Goal: Information Seeking & Learning: Learn about a topic

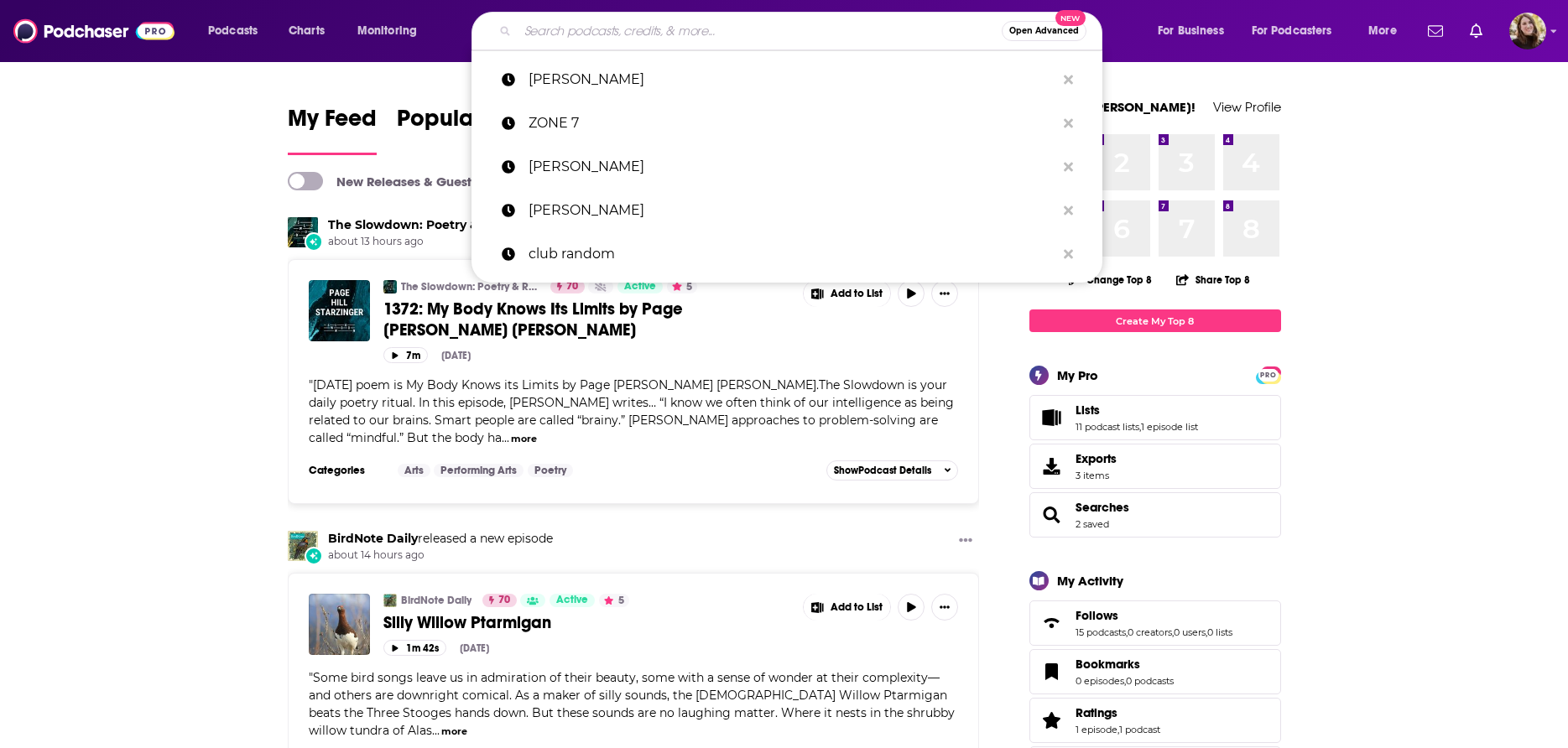
click at [637, 33] on input "Search podcasts, credits, & more..." at bounding box center [759, 31] width 484 height 26
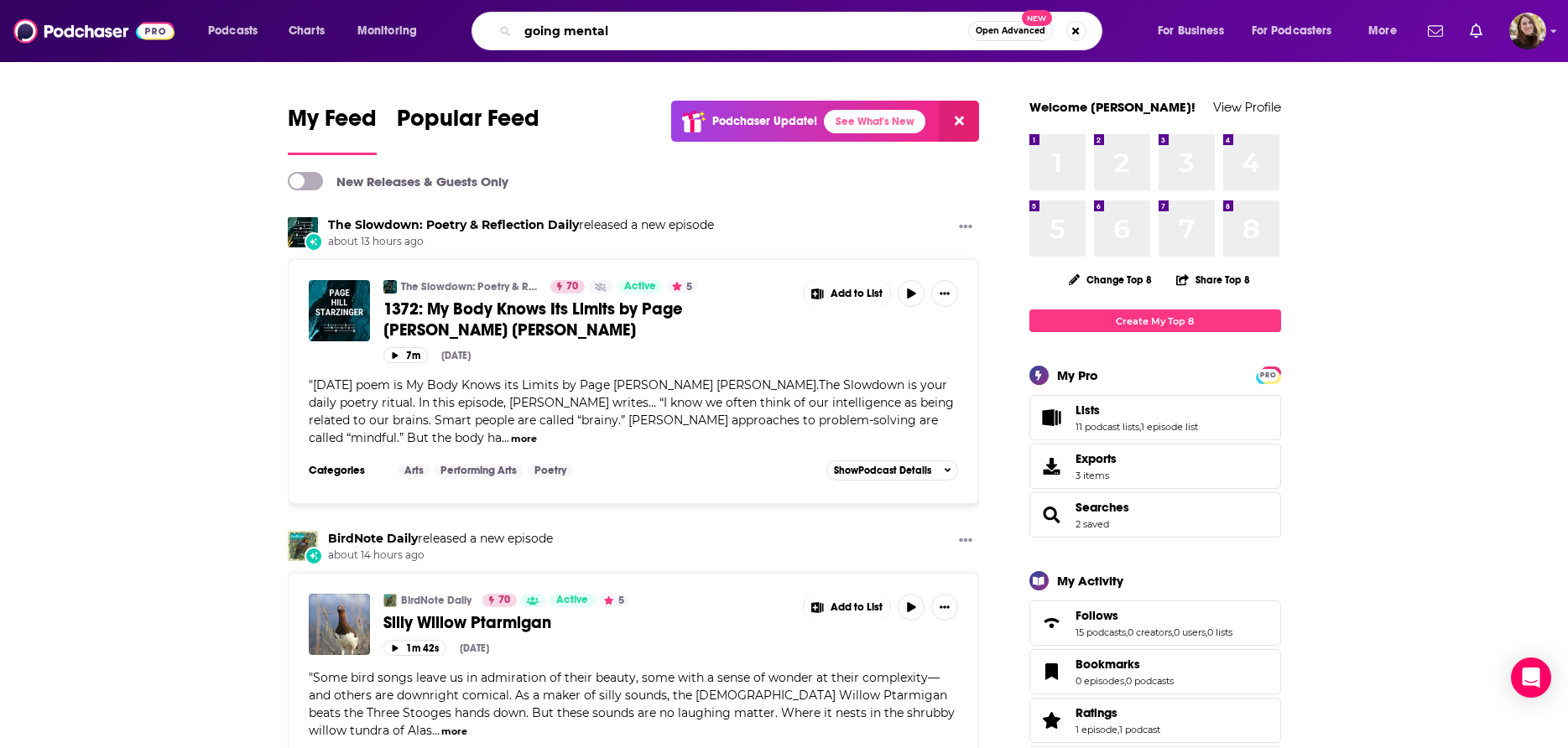
type input "going mental"
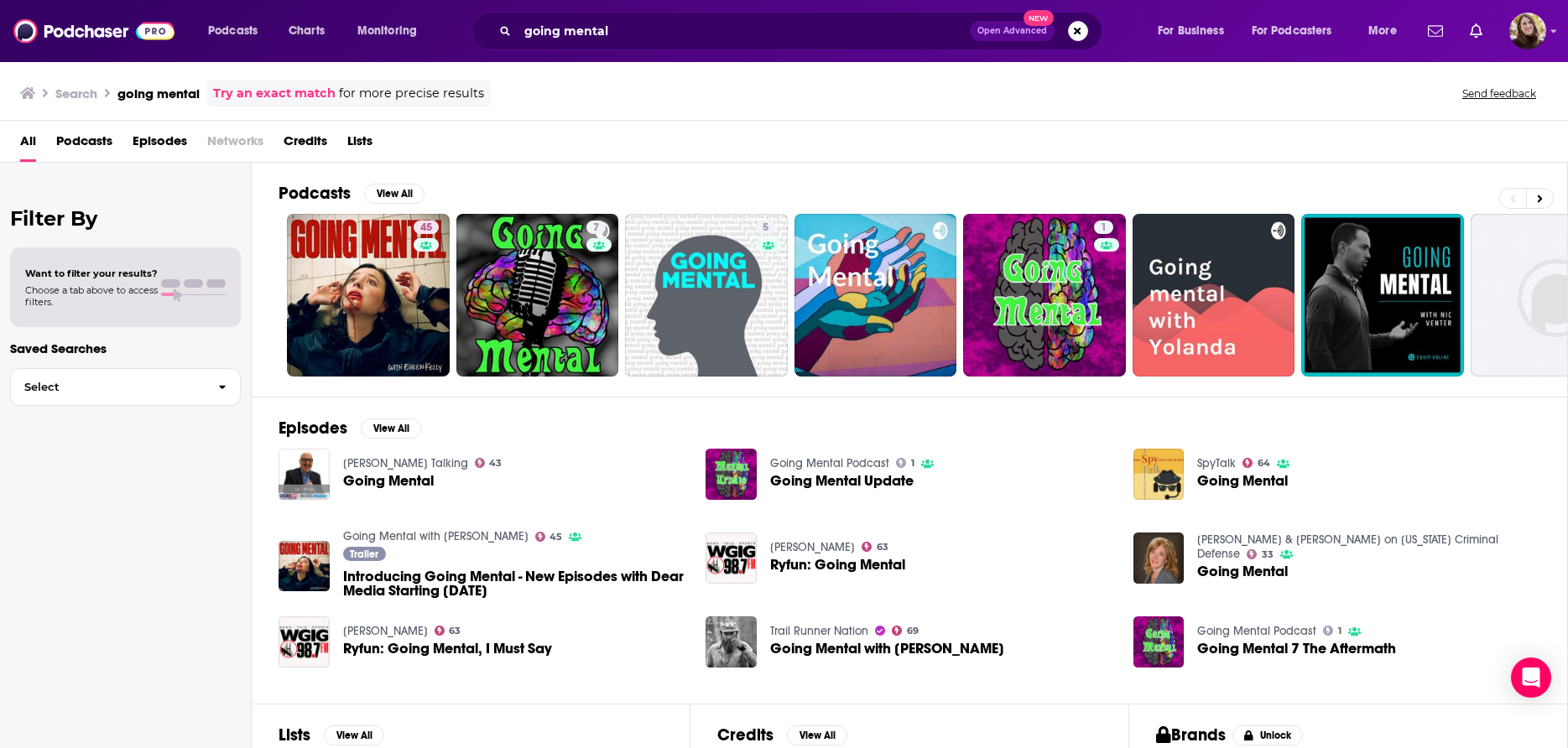
click at [388, 478] on span "Going Mental" at bounding box center [388, 481] width 91 height 14
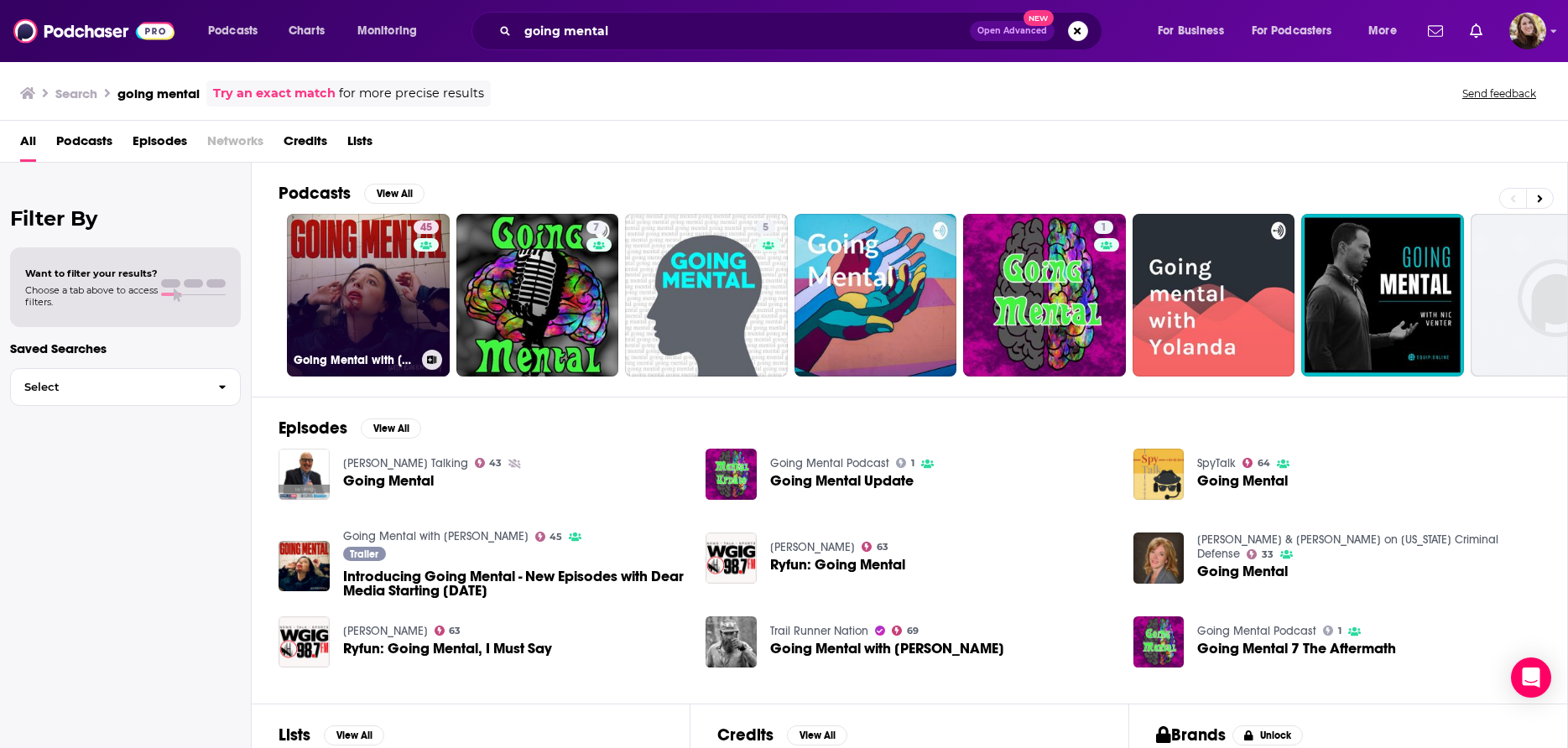
click at [339, 304] on link "45 Going Mental with [PERSON_NAME]" at bounding box center [368, 295] width 163 height 163
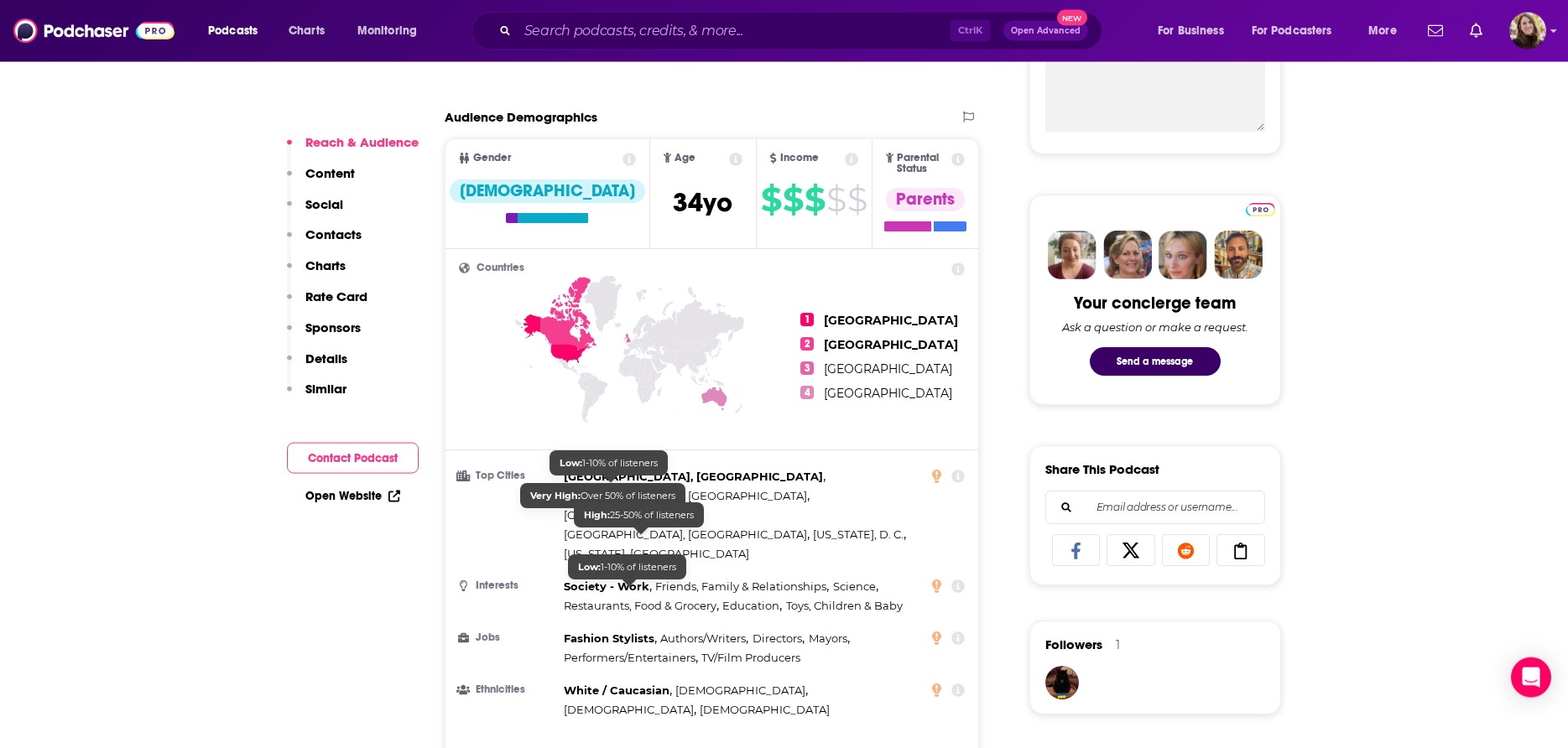
scroll to position [685, 0]
